Goal: Task Accomplishment & Management: Complete application form

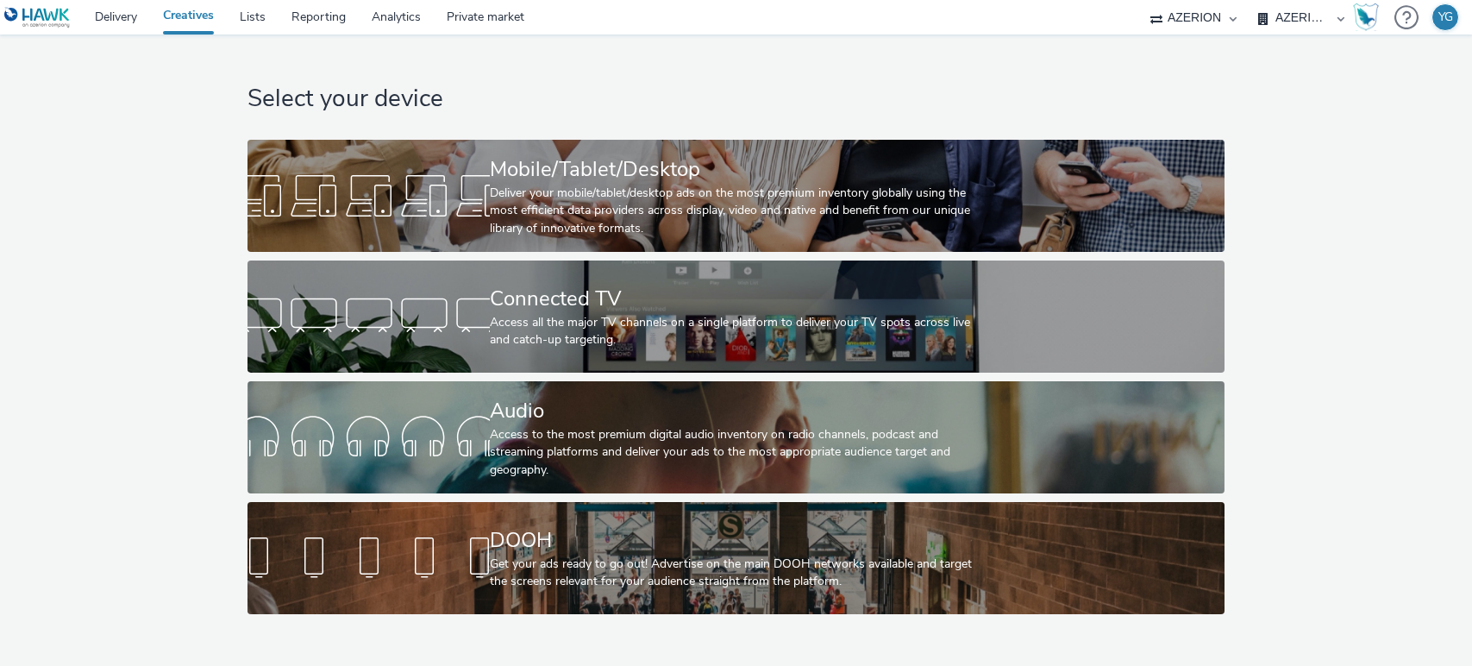
select select "ac009755-aa48-4799-8050-7a339a378eb8"
select select "79162ed7-0017-4339-93b0-3399b708648f"
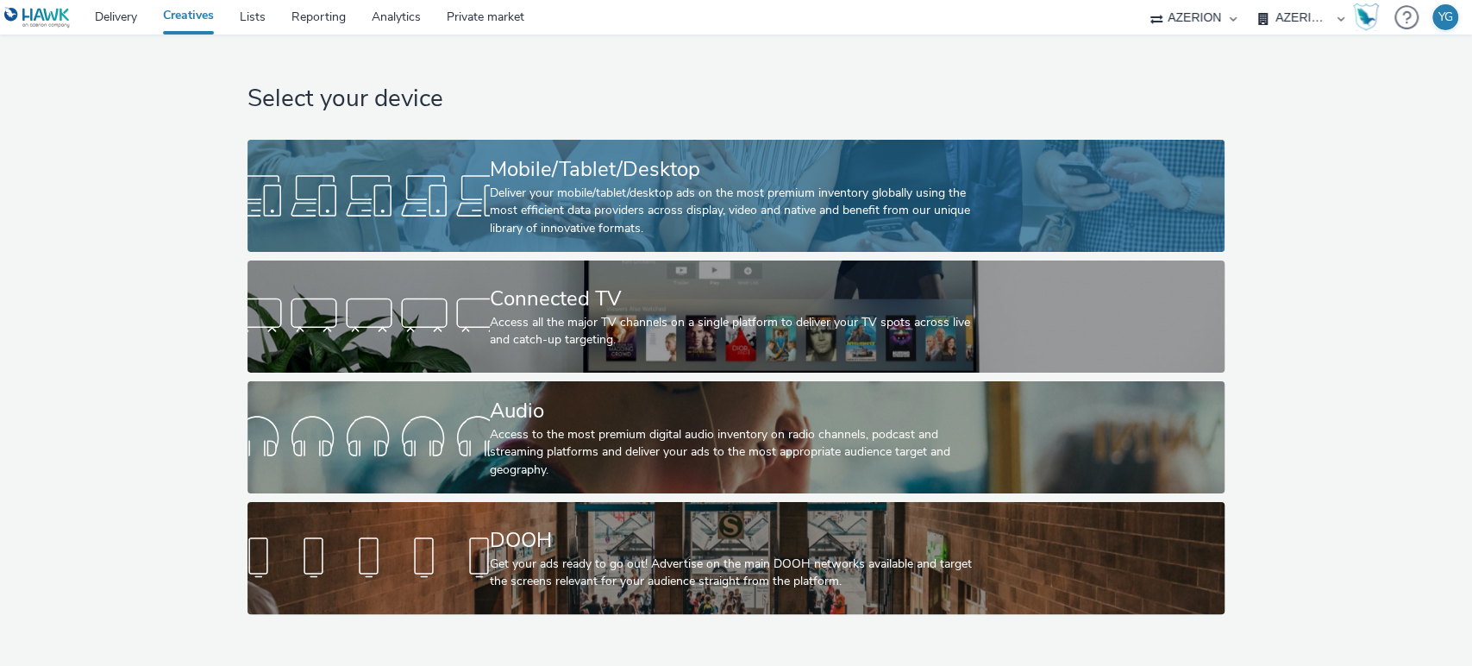
click at [754, 166] on div "Mobile/Tablet/Desktop" at bounding box center [732, 169] width 485 height 30
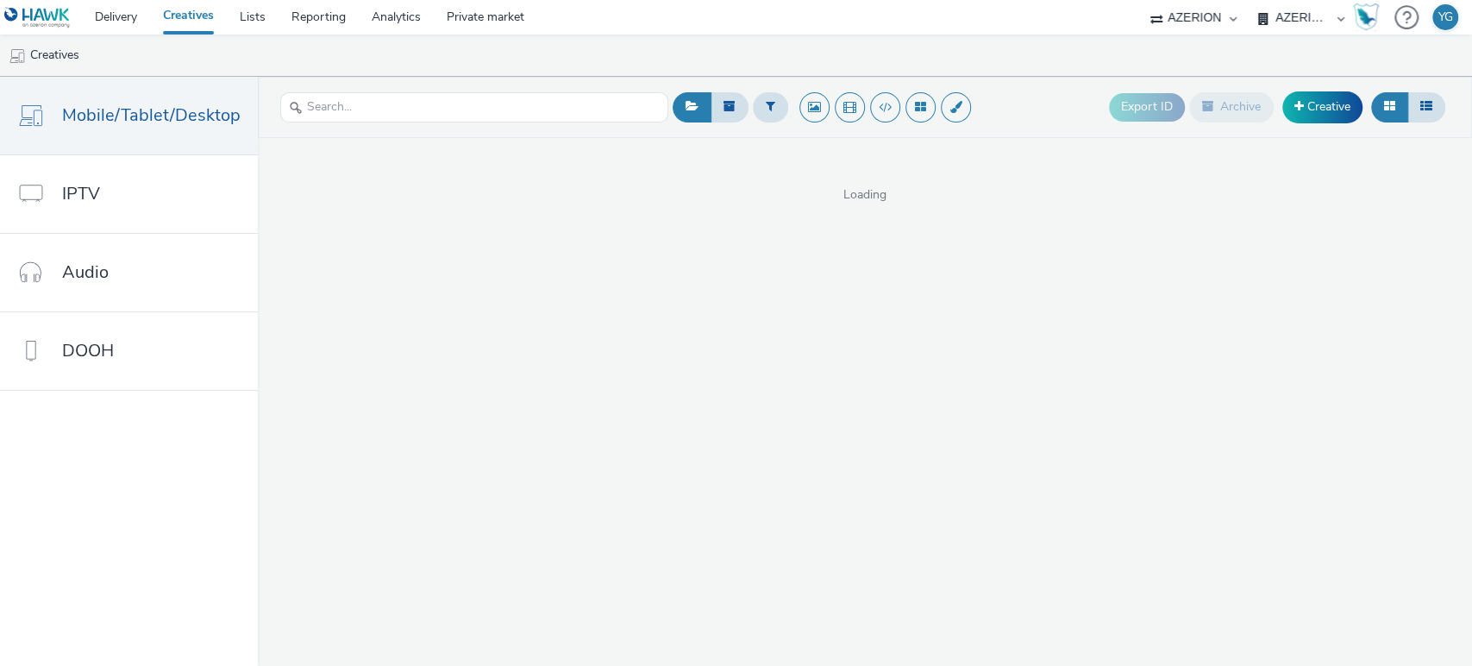
click at [1317, 20] on select "AZERION AZERION APAC AZERION AUSTRIA AZERION BEL - ADEXPERTS AZERION BRAZIL AZE…" at bounding box center [1300, 17] width 103 height 34
click at [997, 57] on ul "Creatives" at bounding box center [736, 54] width 1472 height 41
click at [1317, 110] on link "Creative" at bounding box center [1322, 106] width 80 height 31
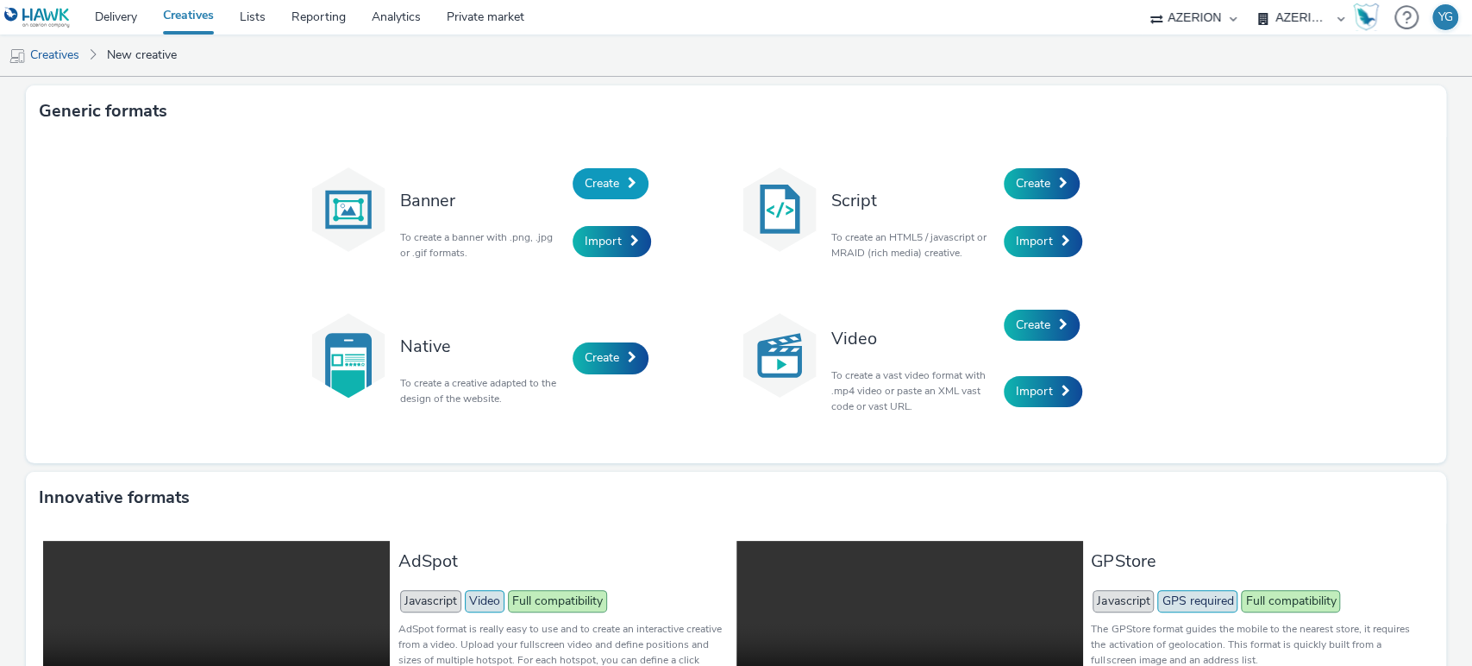
click at [626, 175] on link "Create" at bounding box center [610, 183] width 76 height 31
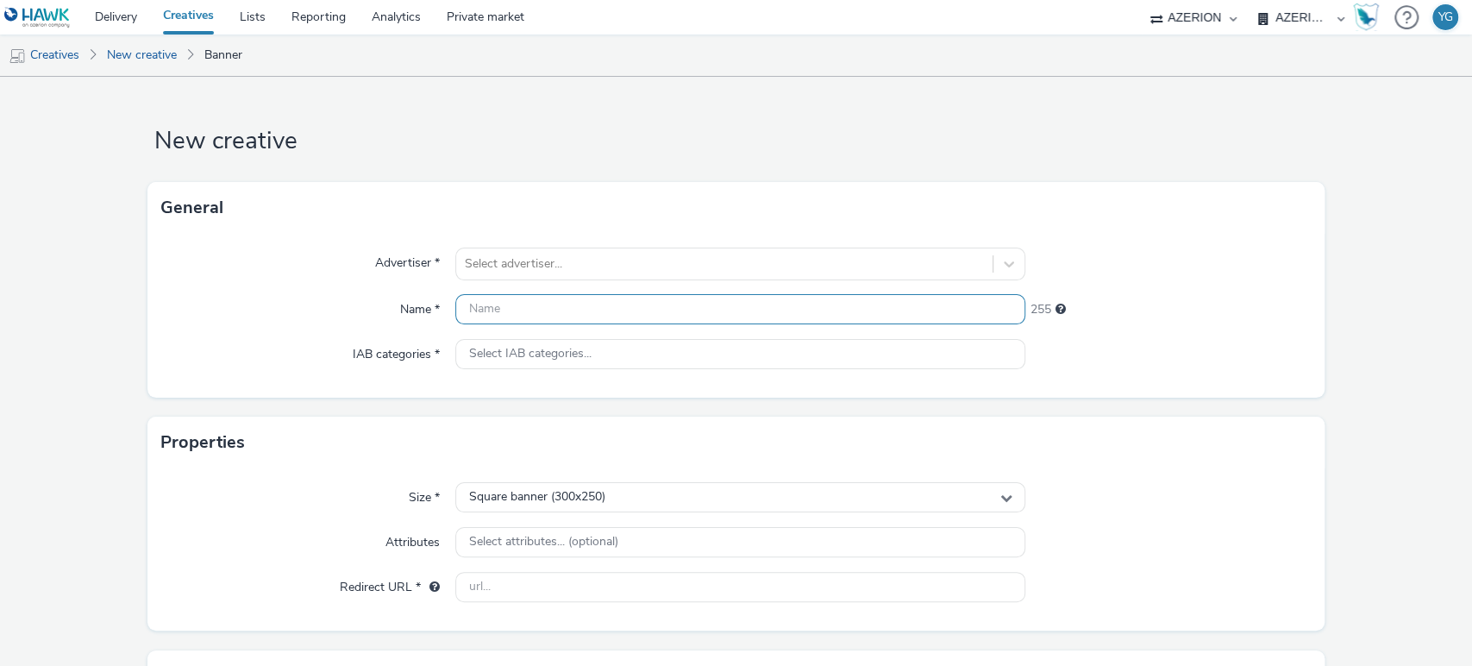
click at [585, 316] on input "text" at bounding box center [740, 309] width 571 height 30
click at [576, 271] on div at bounding box center [725, 263] width 520 height 21
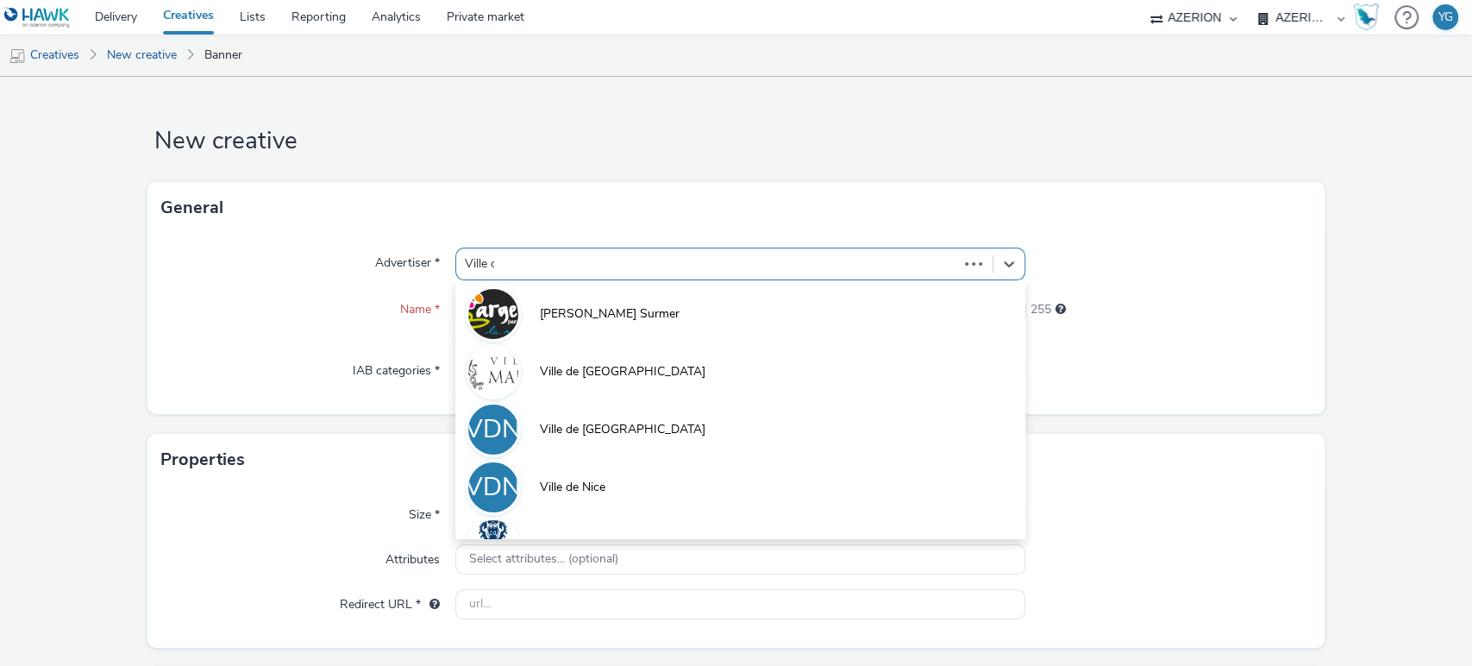
type input "Ville de"
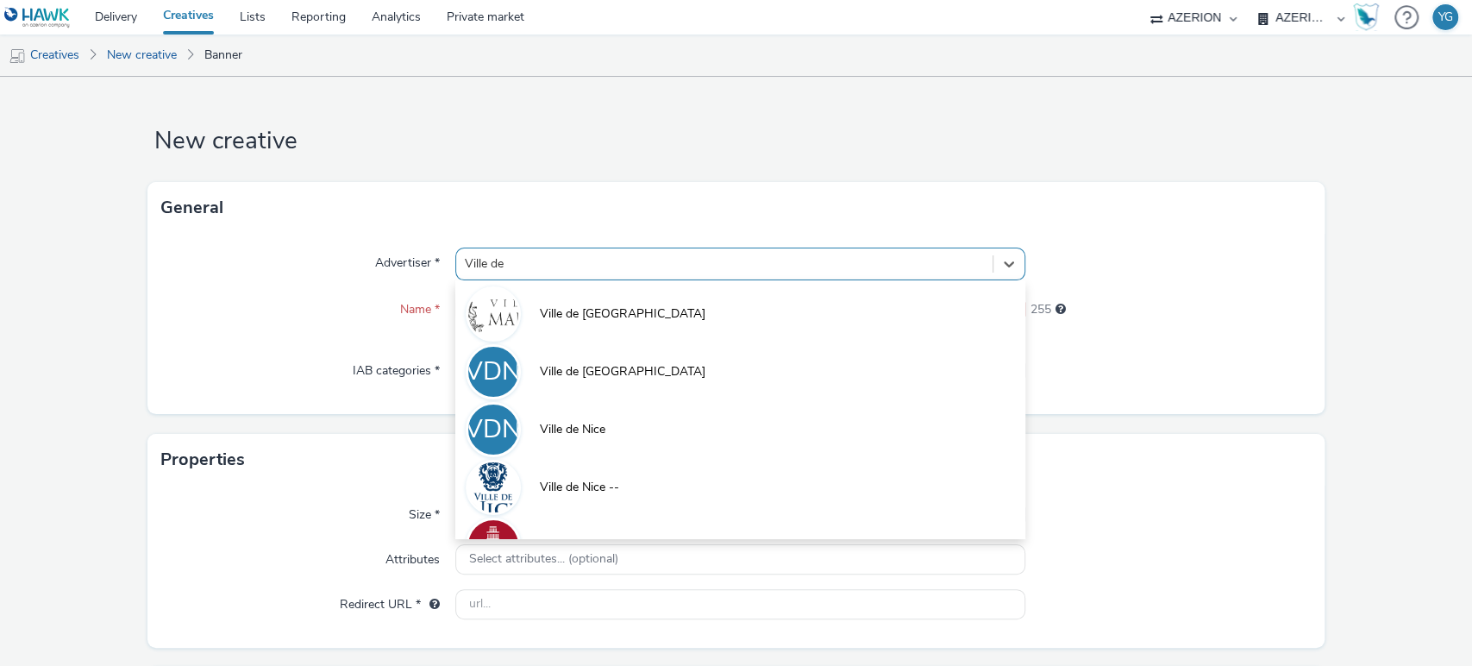
click at [614, 431] on li "VDN Ville de [GEOGRAPHIC_DATA]" at bounding box center [740, 428] width 571 height 58
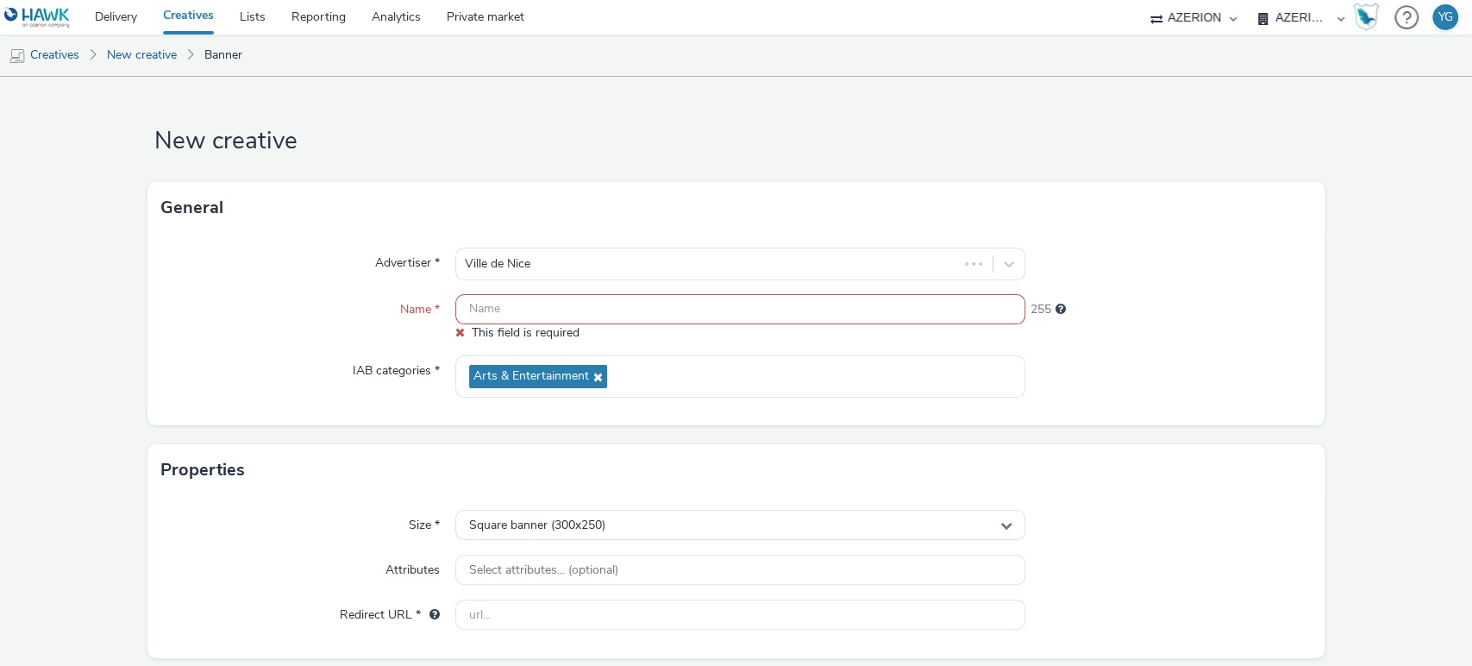
click at [559, 316] on input "text" at bounding box center [740, 309] width 571 height 30
paste input "MairiedeNice_FrancisGag_SeptNov_25"
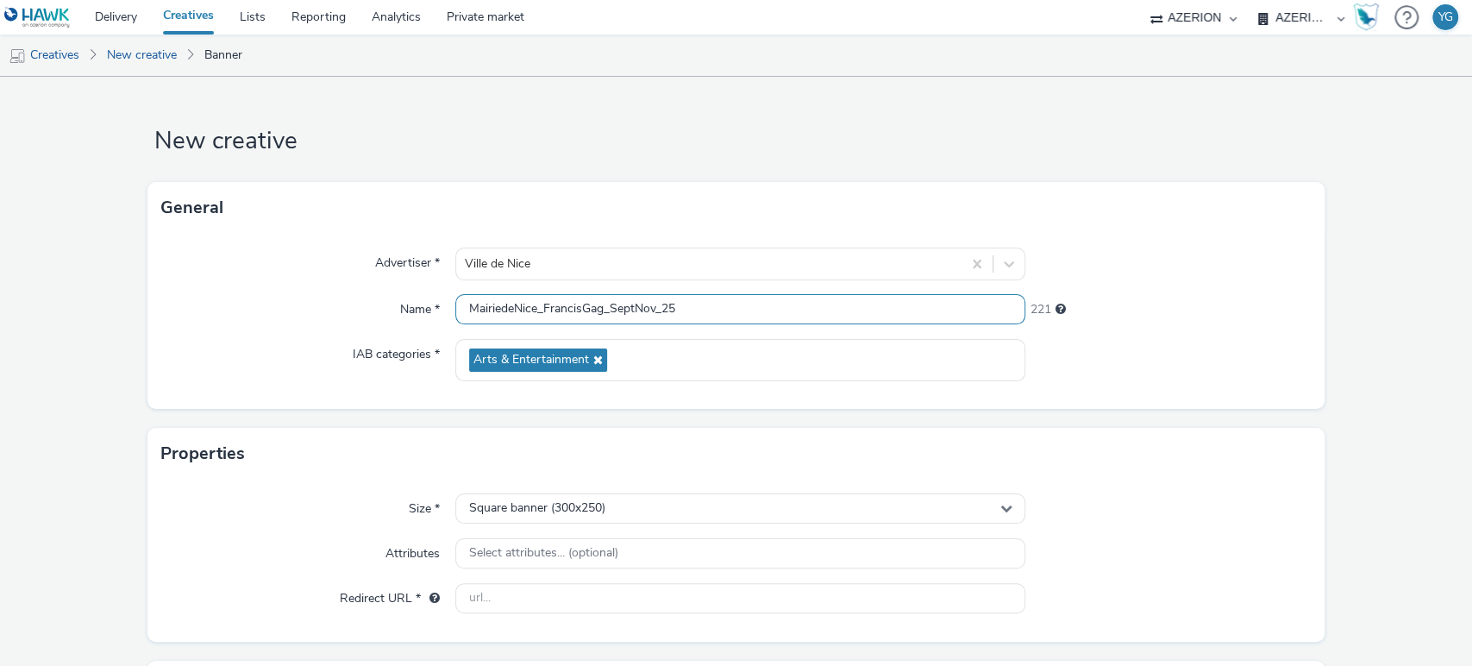
click at [660, 309] on input "MairiedeNice_FrancisGag_SeptNov_25" at bounding box center [740, 309] width 571 height 30
click at [681, 311] on input "MairiedeNice_FrancisGag_SeptNov25" at bounding box center [740, 309] width 571 height 30
paste input "Interstitial"
click at [734, 316] on input "MairiedeNice_FrancisGag_SeptNov25_ Interstitial_320x480" at bounding box center [740, 309] width 571 height 30
click at [676, 312] on input "MairiedeNice_FrancisGag_SeptNov25_ Interstitial_320x480" at bounding box center [740, 309] width 571 height 30
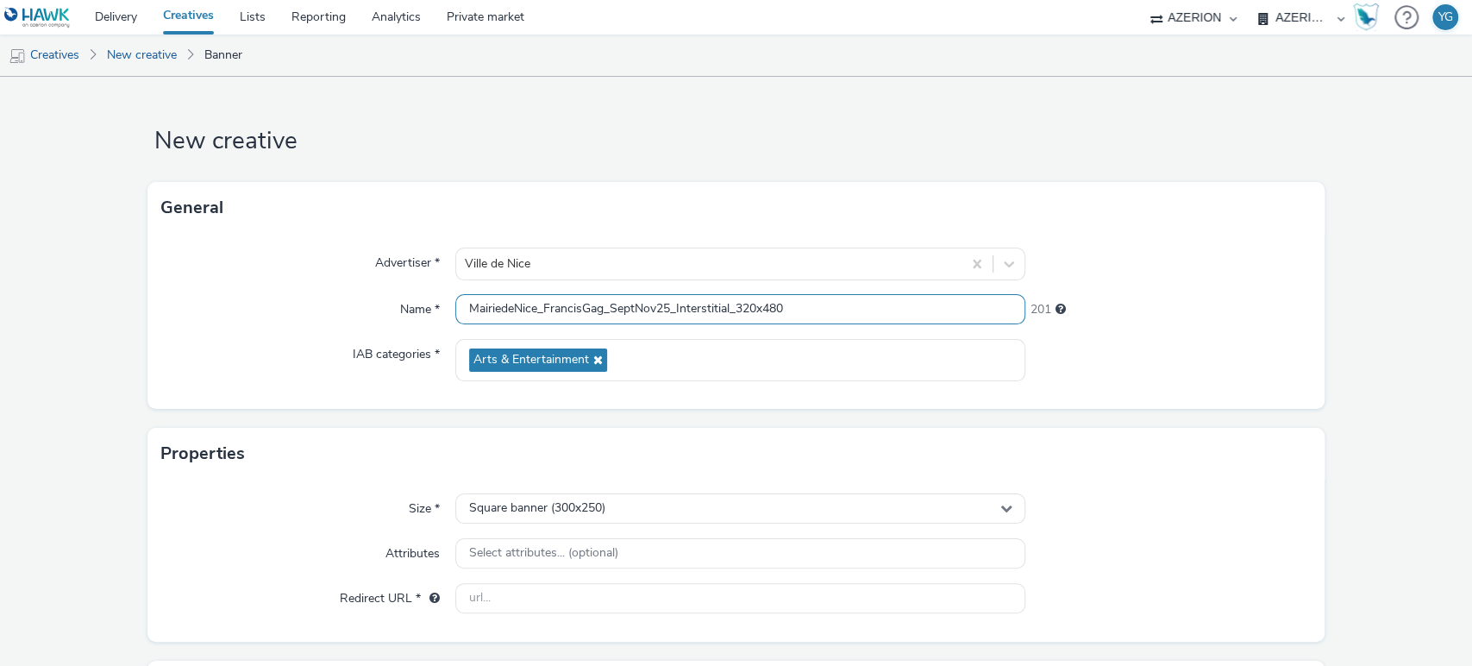
type input "MairiedeNice_FrancisGag_SeptNov25_Interstitial_320x480"
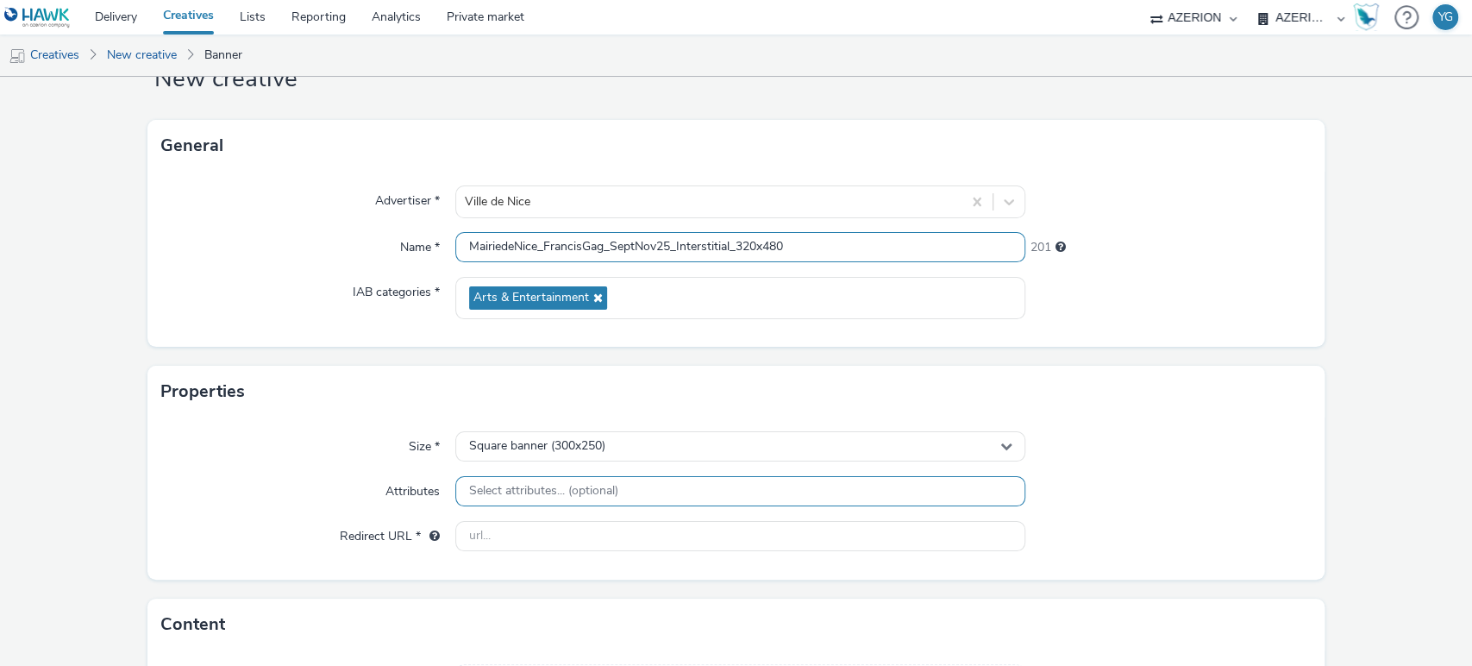
scroll to position [96, 0]
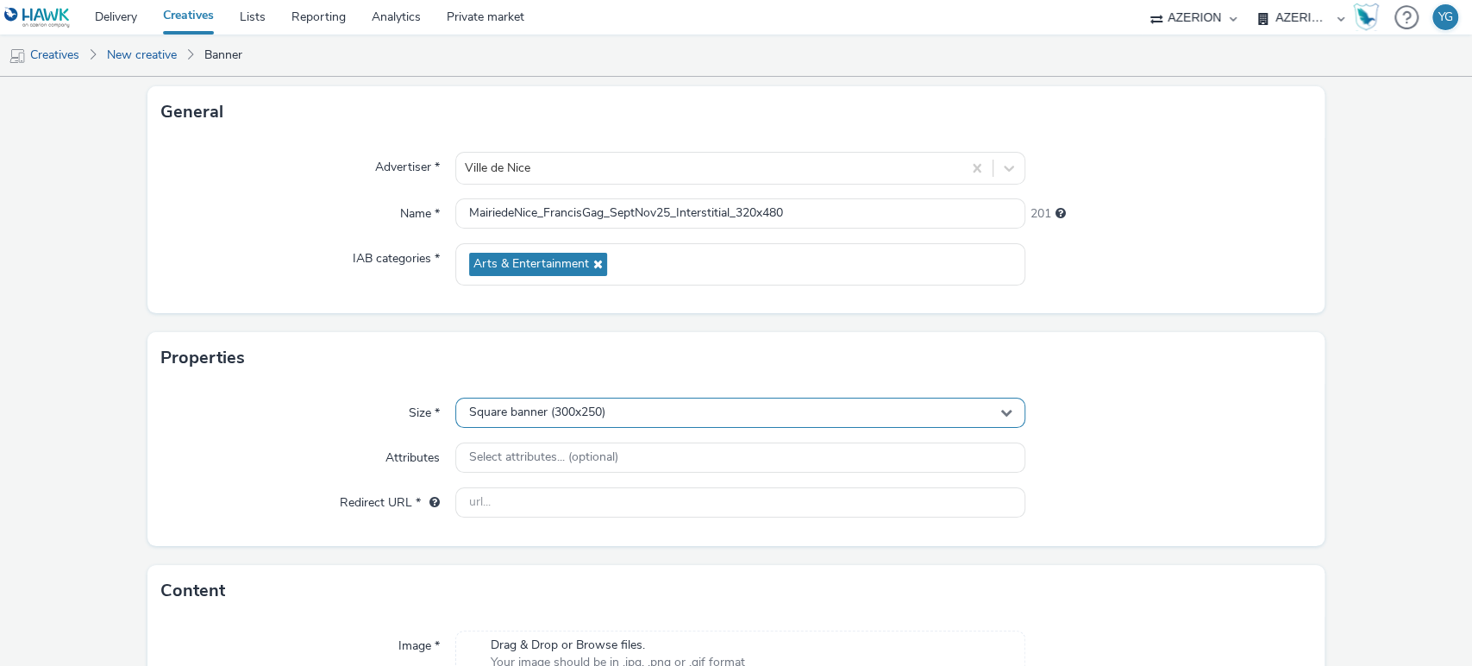
click at [722, 418] on div "Square banner (300x250)" at bounding box center [740, 412] width 571 height 30
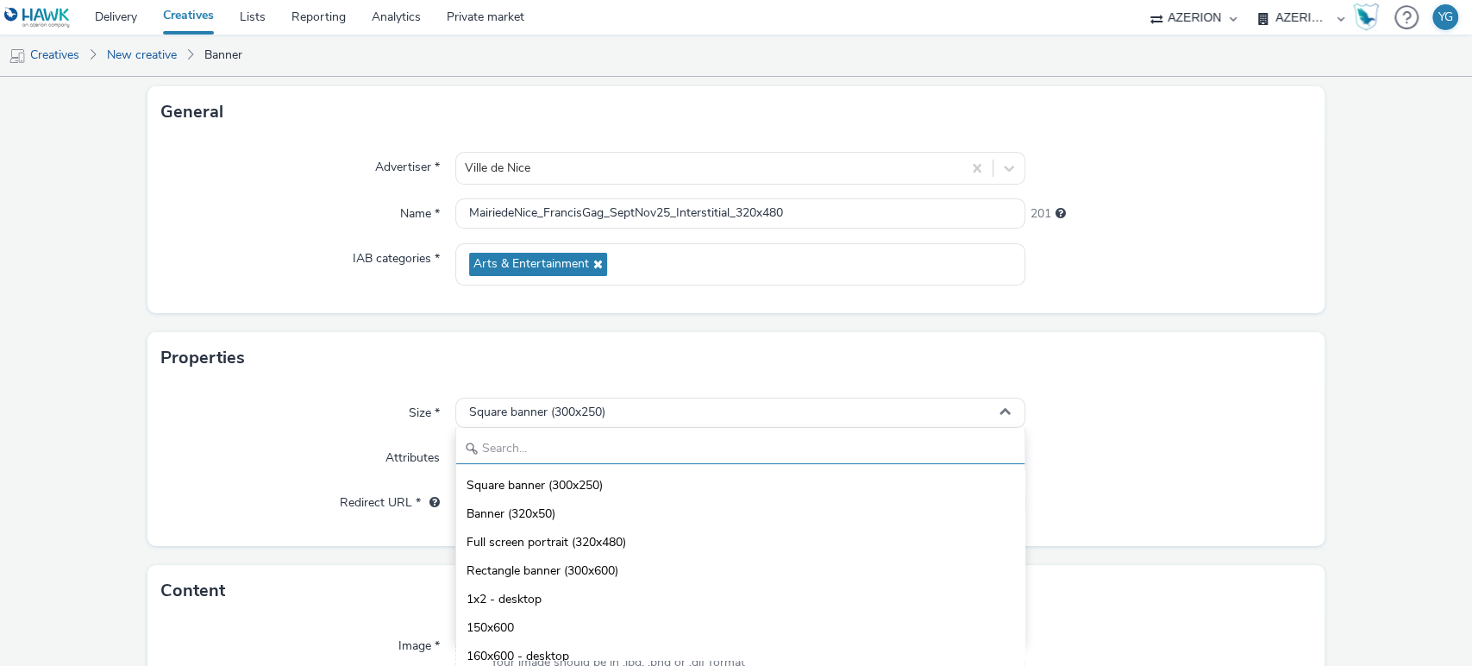
click at [640, 447] on input "text" at bounding box center [740, 449] width 569 height 30
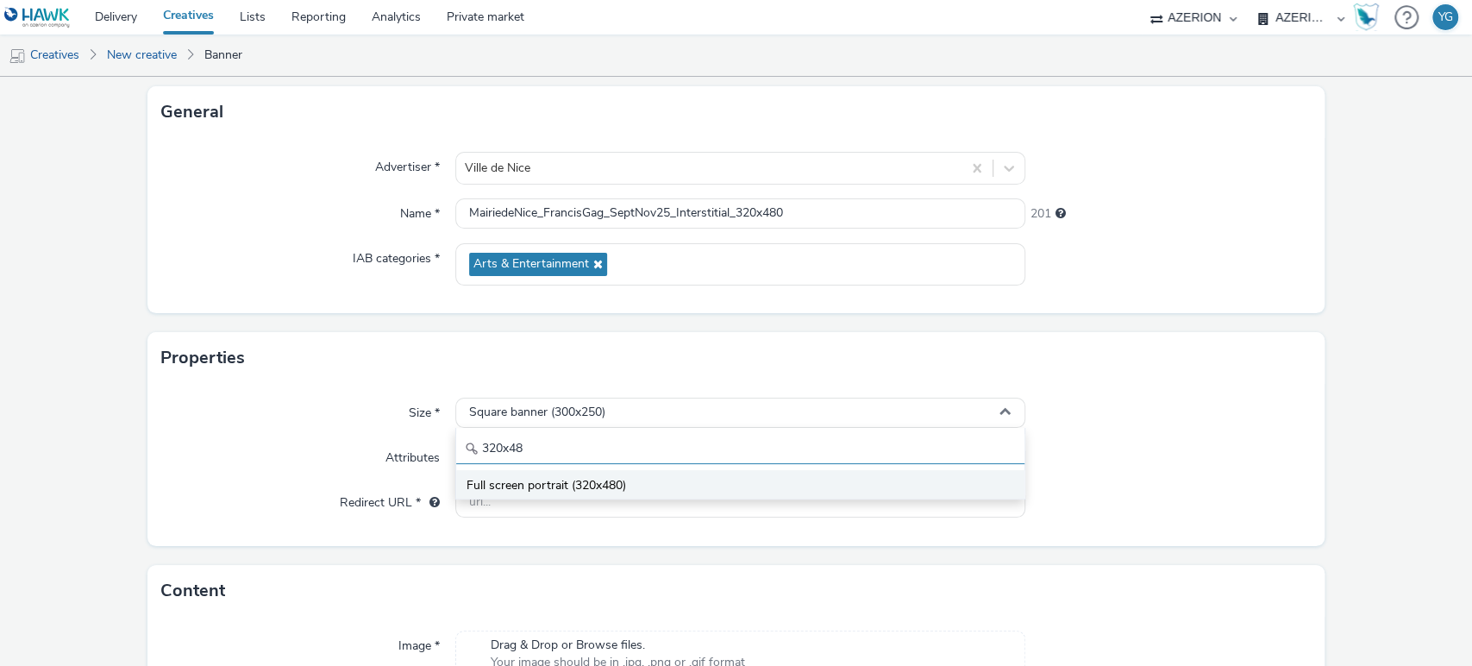
type input "320x48"
click at [650, 474] on li "Full screen portrait (320x480)" at bounding box center [740, 484] width 569 height 28
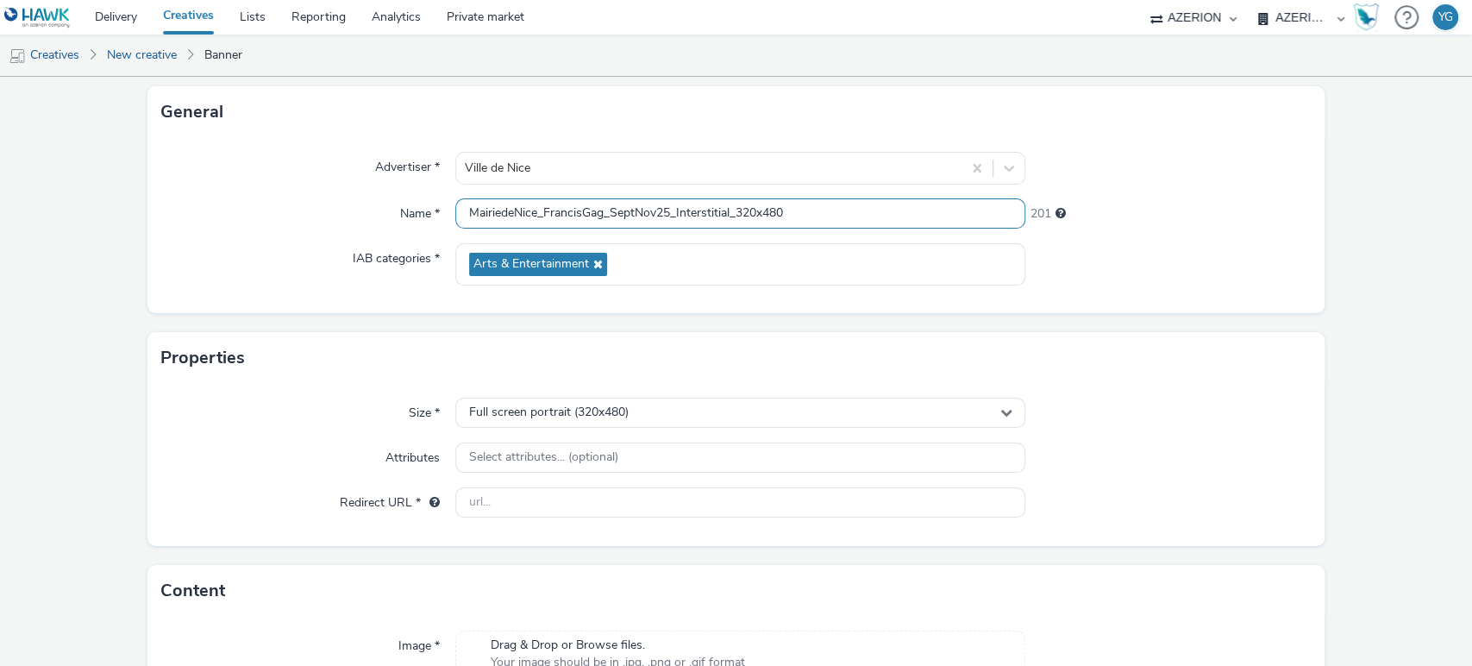
drag, startPoint x: 672, startPoint y: 215, endPoint x: 608, endPoint y: 214, distance: 64.7
click at [608, 214] on input "MairiedeNice_FrancisGag_SeptNov25_Interstitial_320x480" at bounding box center [740, 213] width 571 height 30
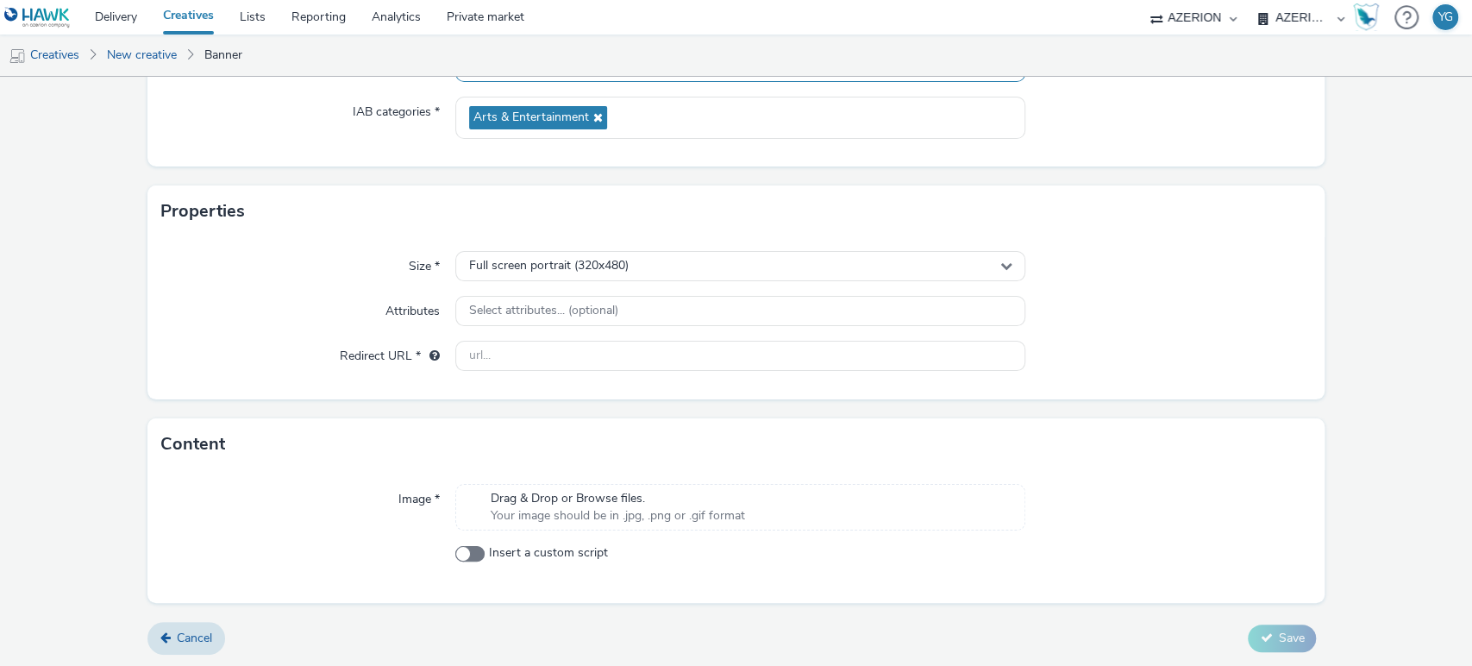
type input "MairiedeNice_FrancisGag_Interstitial_320x480"
click at [633, 507] on span "Your image should be in .jpg, .png or .gif format" at bounding box center [618, 515] width 254 height 17
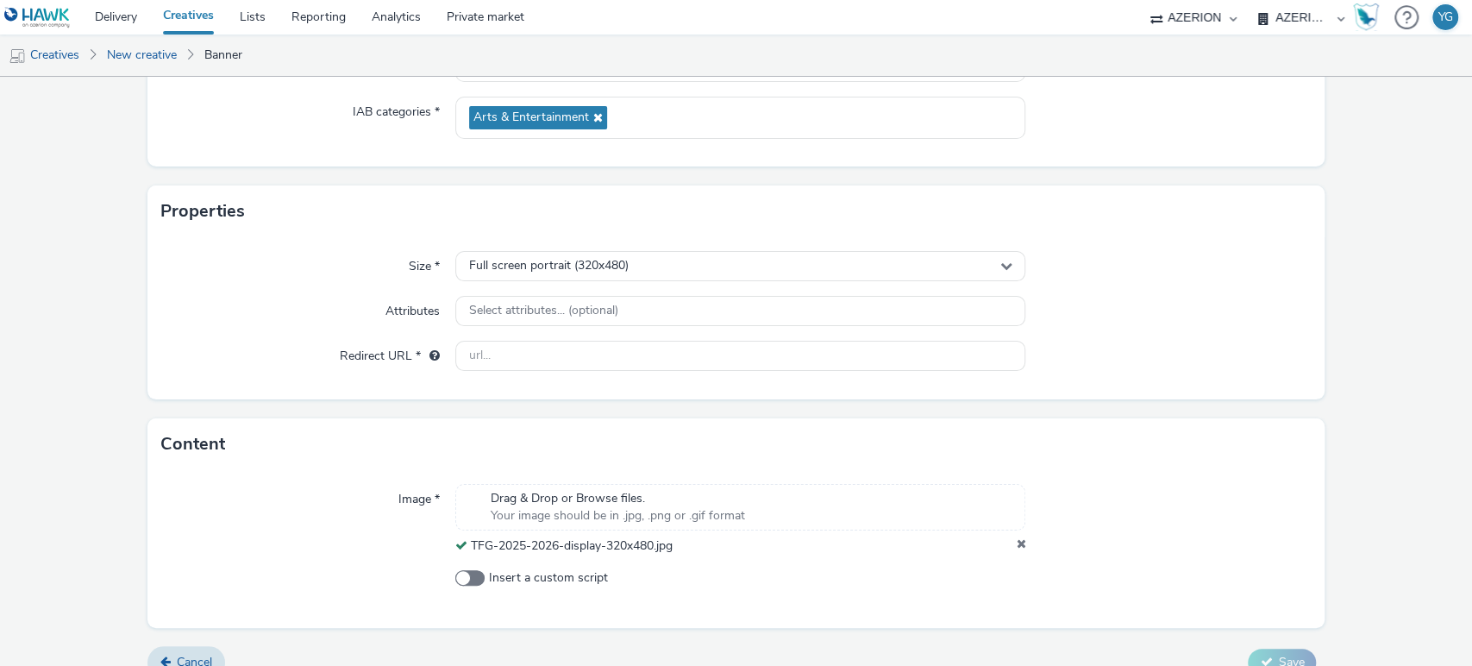
scroll to position [267, 0]
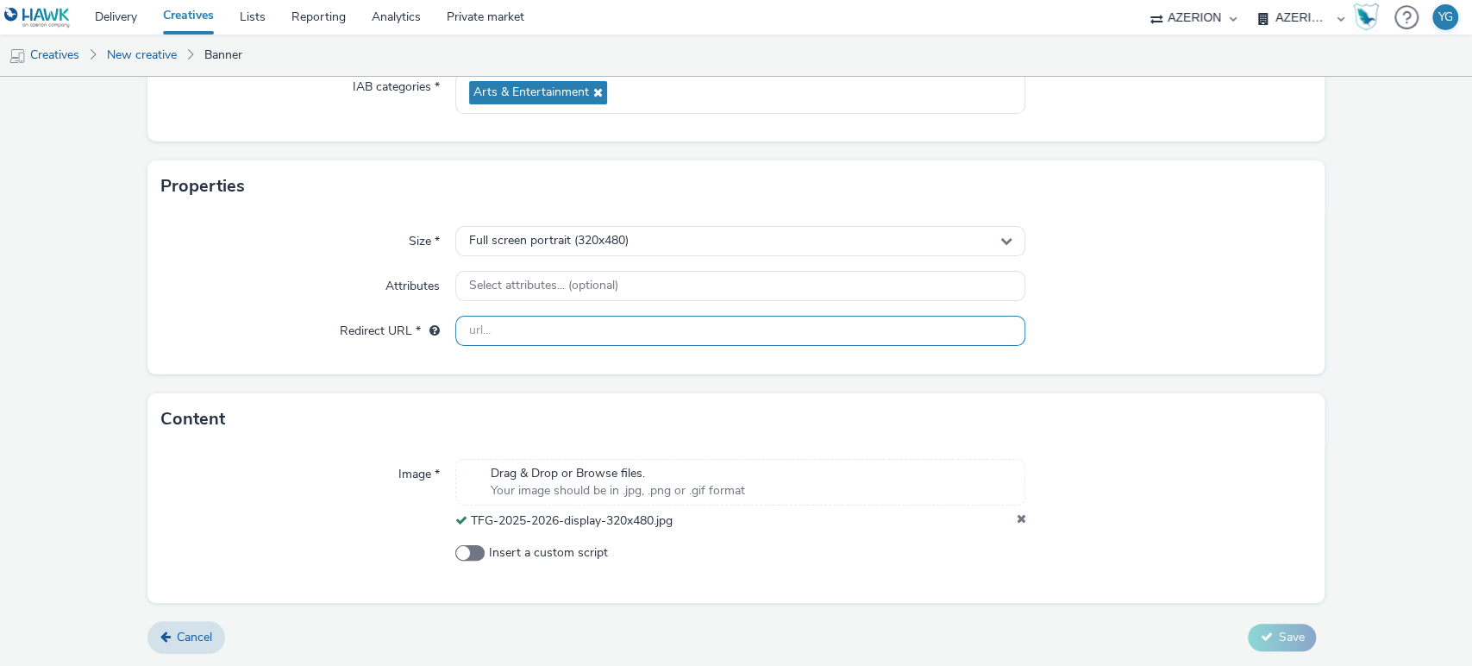
click at [513, 316] on input "text" at bounding box center [740, 331] width 571 height 30
paste input "[URL][DOMAIN_NAME][PERSON_NAME]"
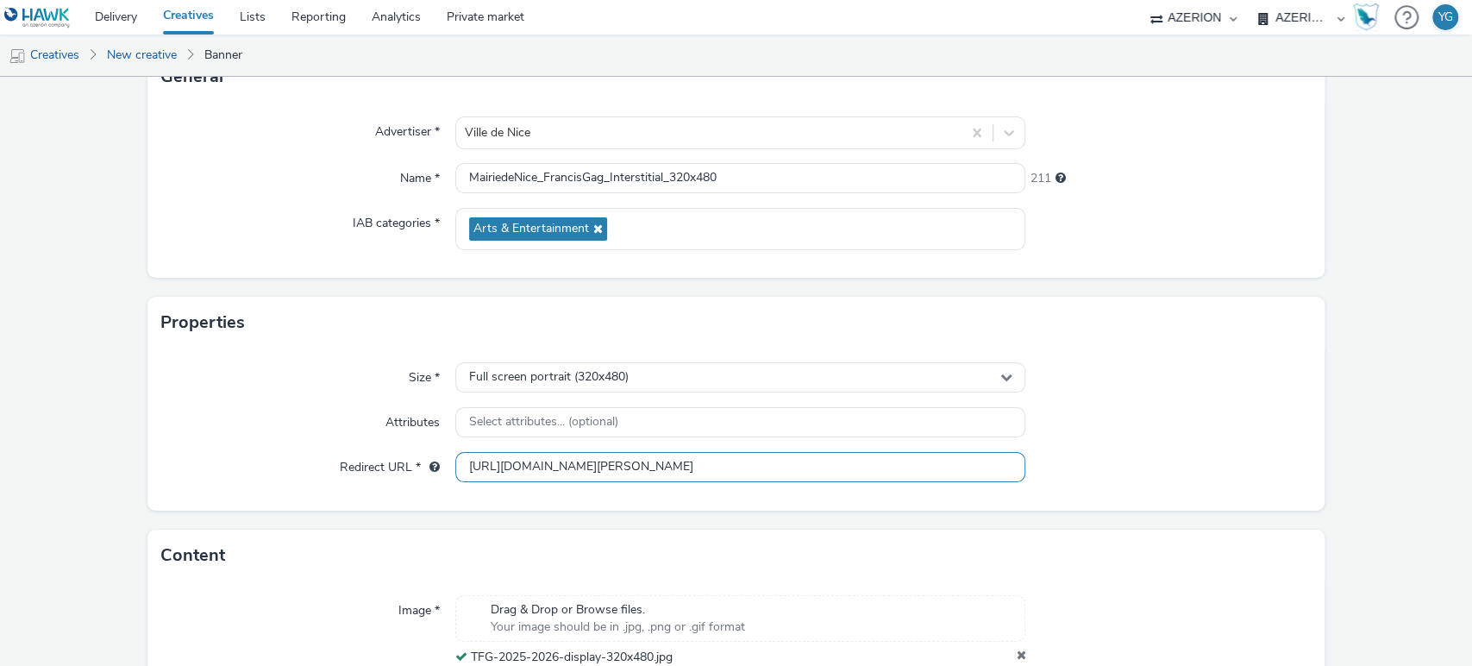
scroll to position [0, 0]
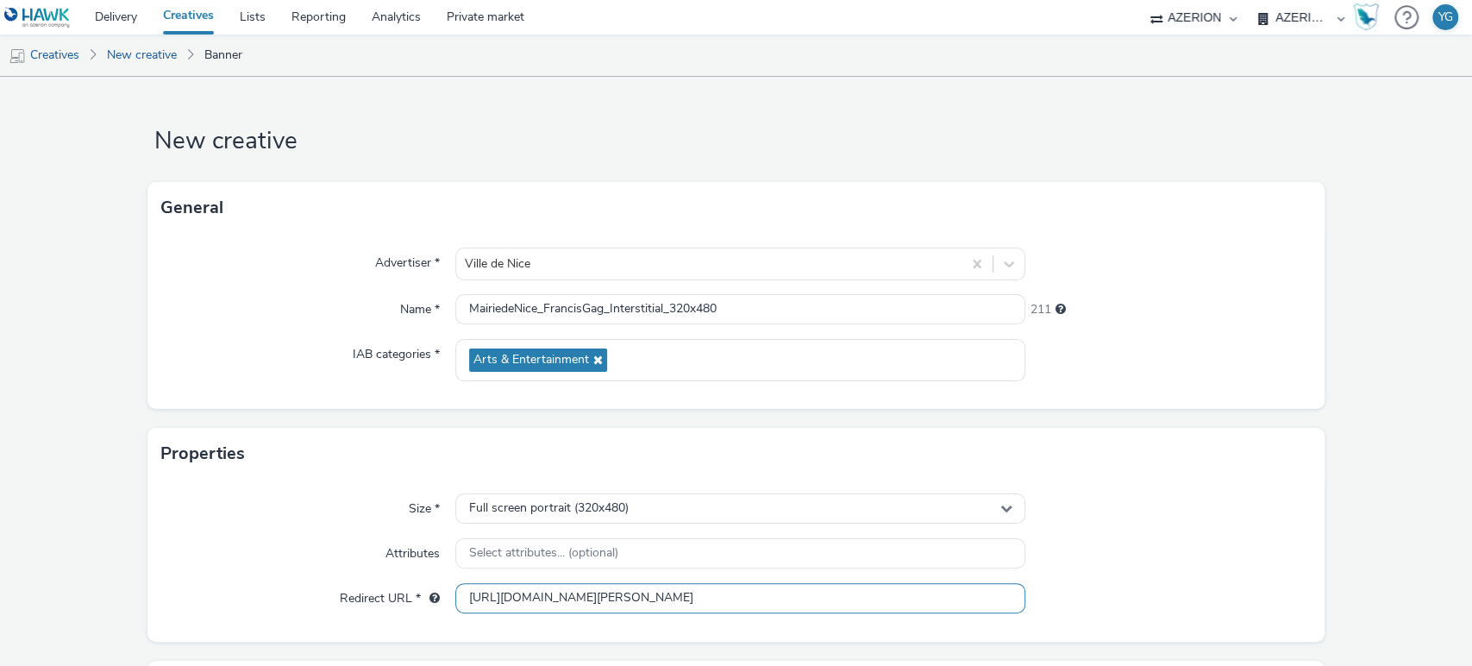
type input "[URL][DOMAIN_NAME][PERSON_NAME]"
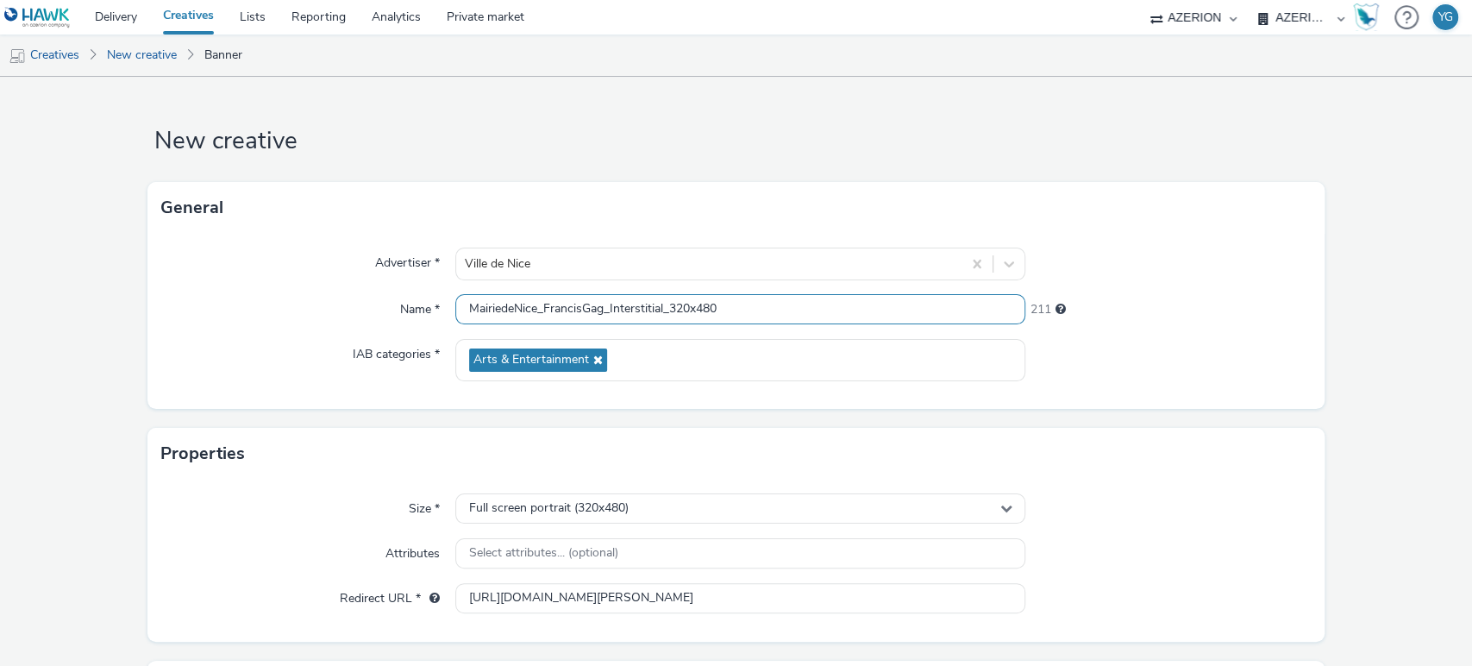
click at [607, 309] on input "MairiedeNice_FrancisGag_Interstitial_320x480" at bounding box center [740, 309] width 571 height 30
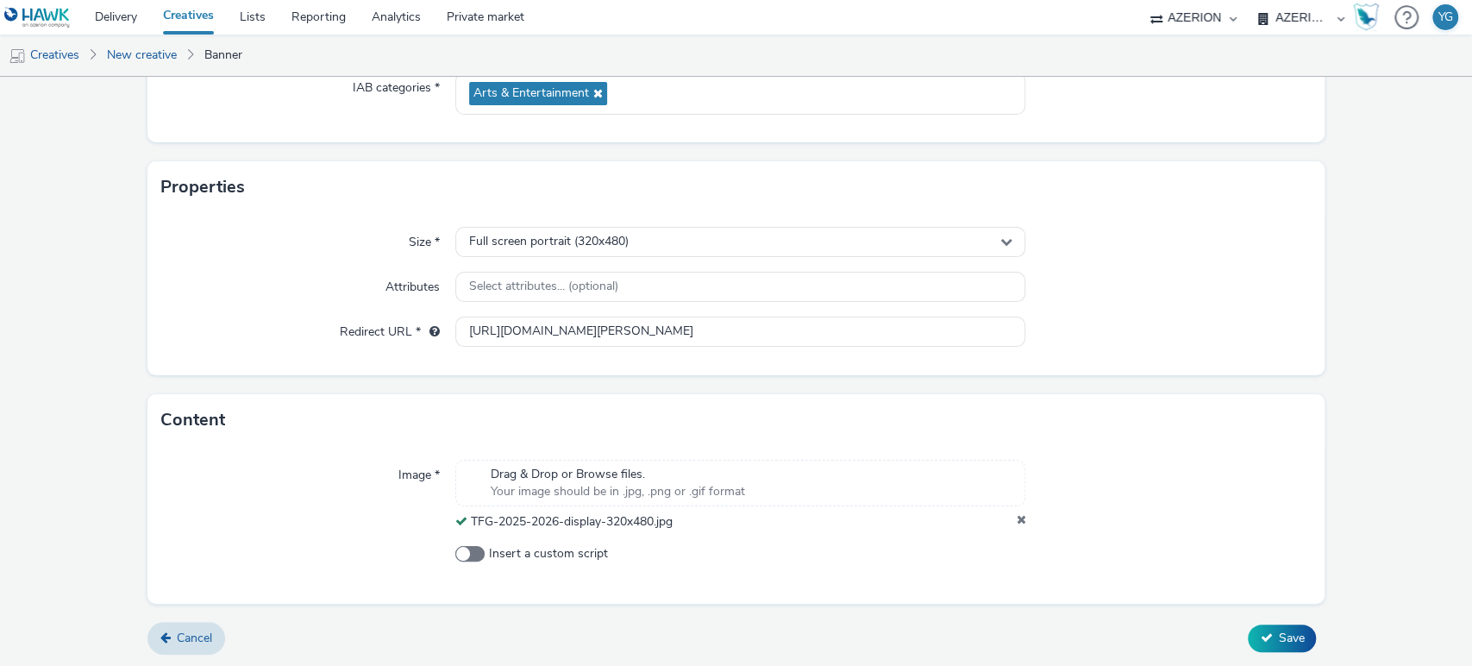
scroll to position [267, 0]
type input "MairiedeNice_FrancisGag_TFG_Interstitial_320x480"
click at [1281, 635] on span "Save" at bounding box center [1291, 636] width 26 height 16
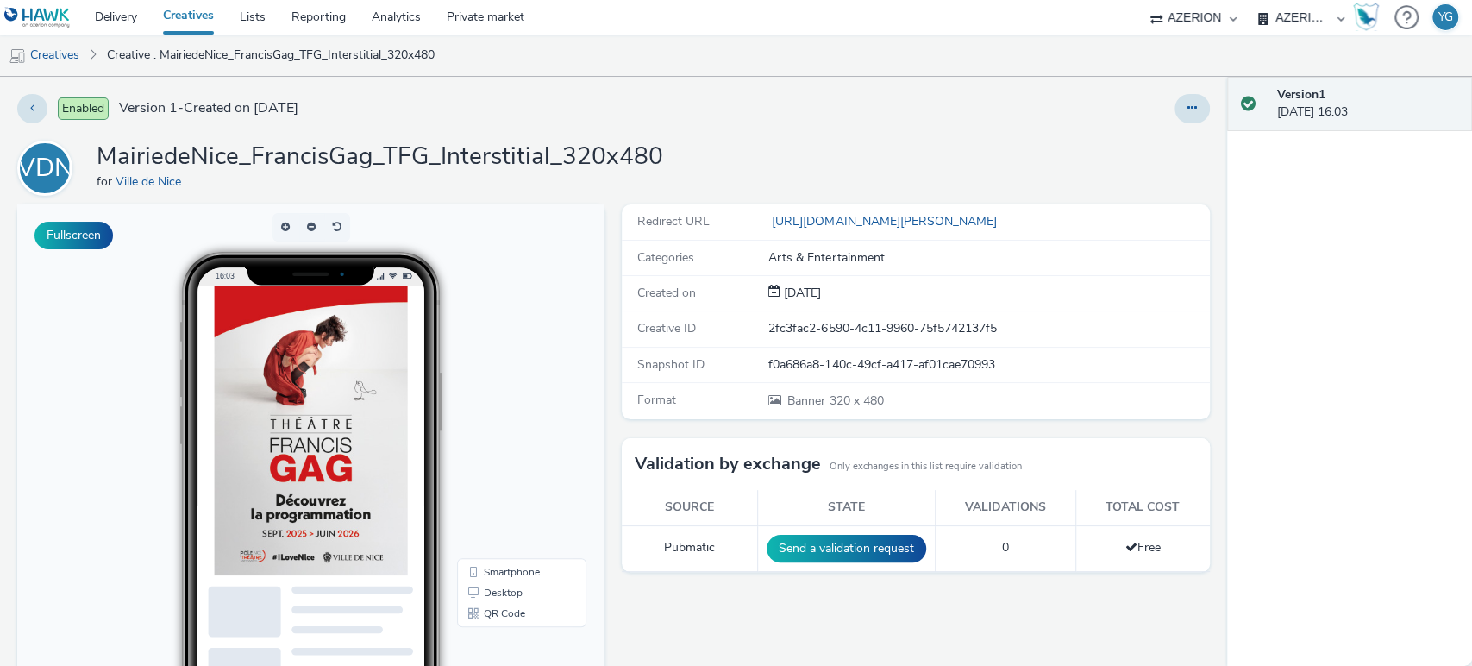
click at [318, 414] on img at bounding box center [311, 430] width 193 height 290
click at [314, 447] on img at bounding box center [311, 430] width 193 height 290
click at [317, 518] on img at bounding box center [311, 430] width 193 height 290
click at [243, 372] on img at bounding box center [311, 430] width 193 height 290
click at [282, 531] on img at bounding box center [311, 430] width 193 height 290
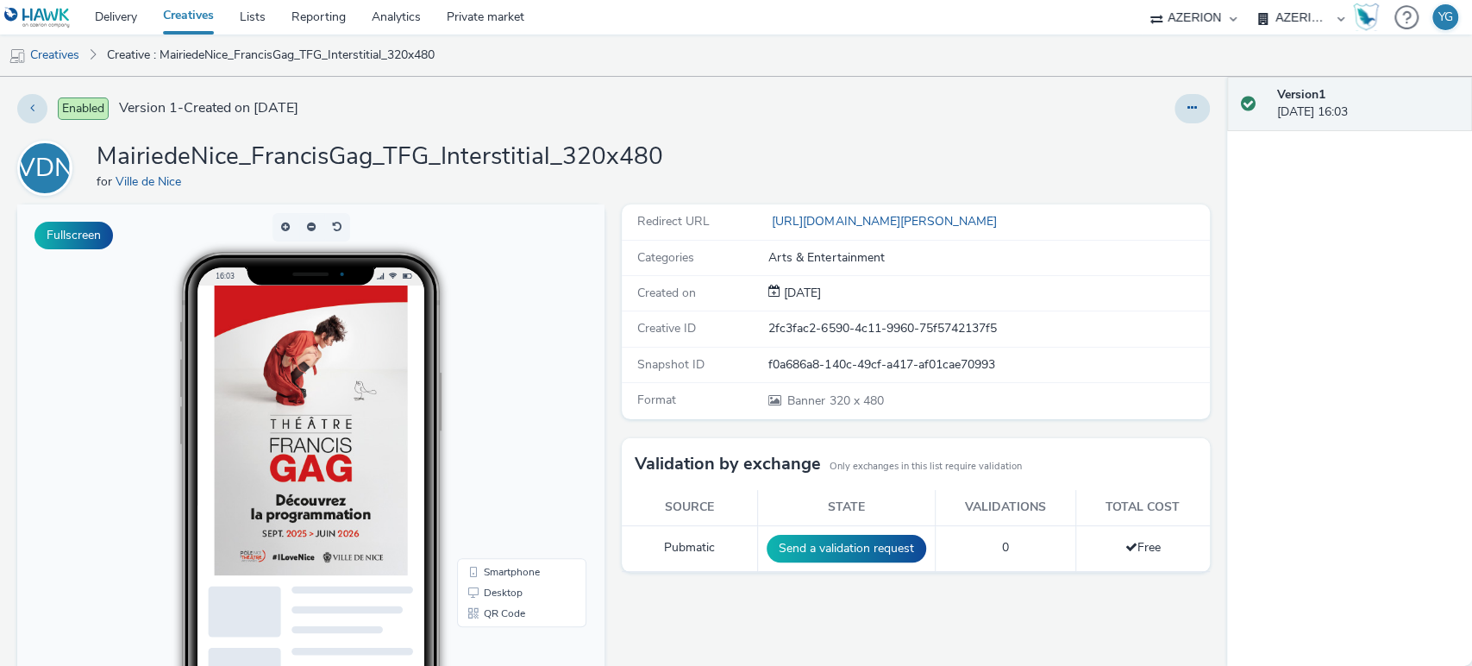
click at [432, 452] on div "16:03" at bounding box center [311, 513] width 258 height 522
click at [314, 435] on img at bounding box center [311, 430] width 193 height 290
click at [339, 321] on img at bounding box center [311, 430] width 193 height 290
click at [290, 466] on img at bounding box center [311, 430] width 193 height 290
